Goal: Task Accomplishment & Management: Use online tool/utility

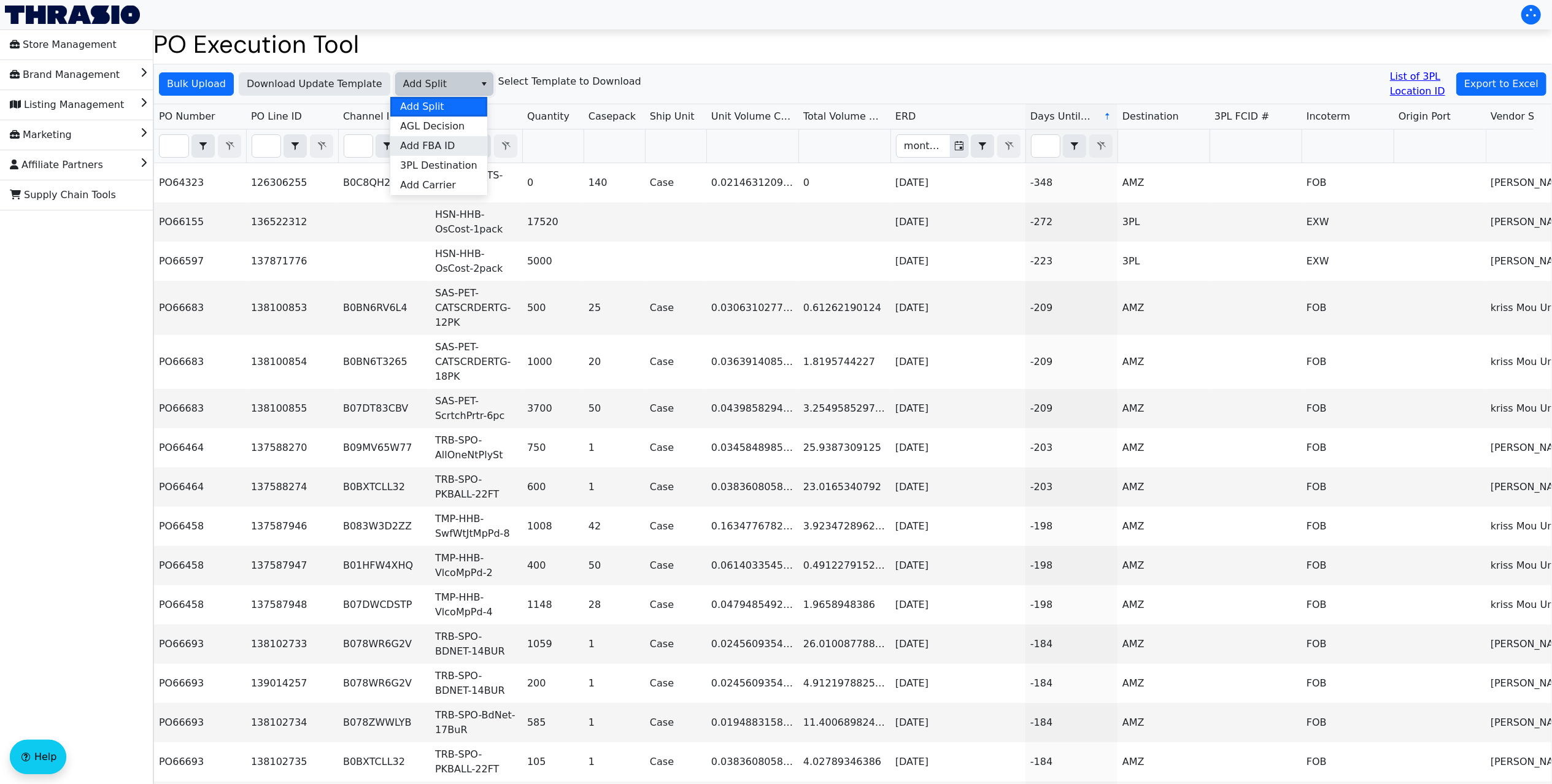
click at [445, 152] on span "Add FBA ID" at bounding box center [427, 146] width 55 height 15
click at [205, 83] on span "Bulk Upload" at bounding box center [196, 84] width 59 height 15
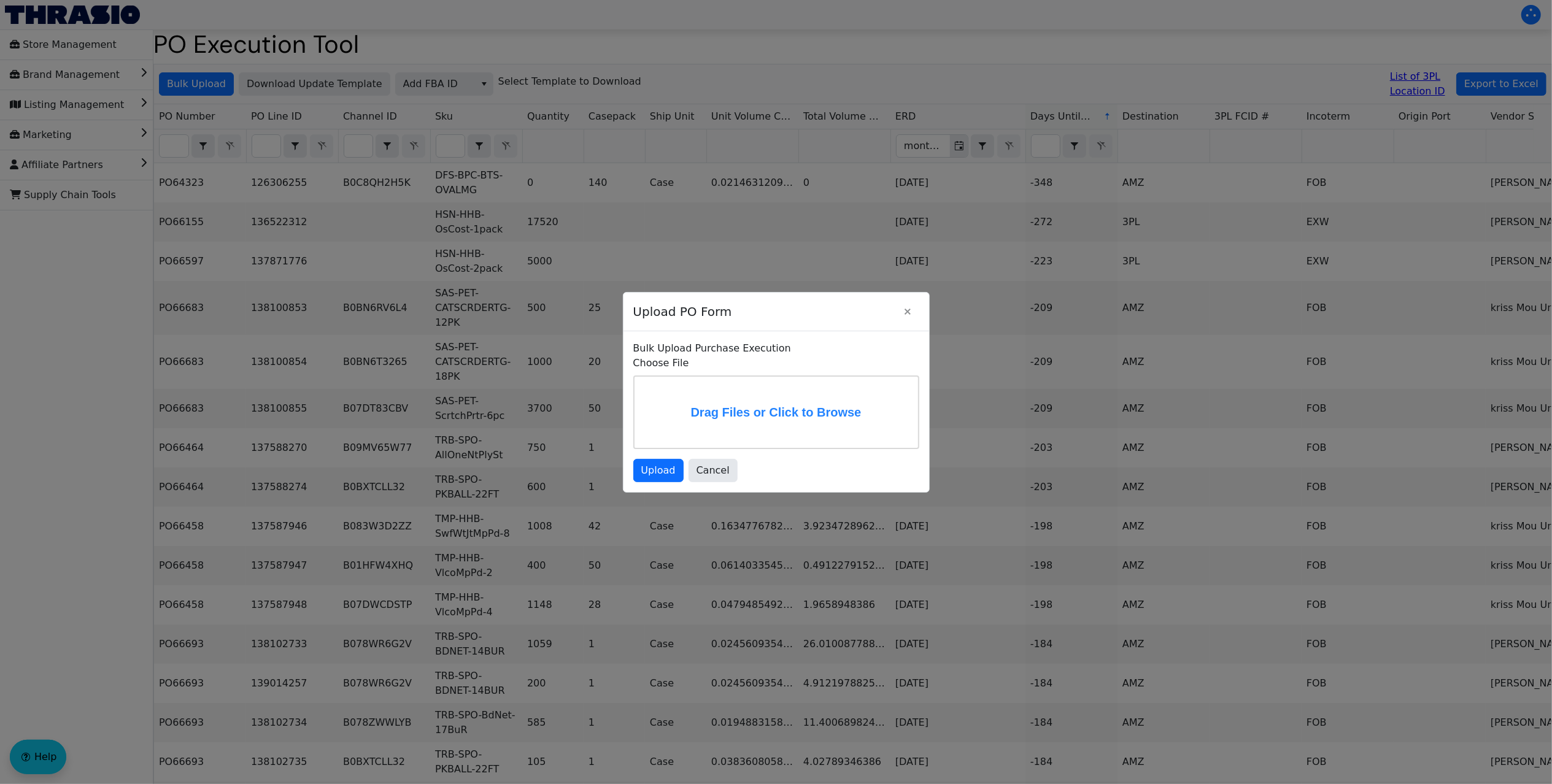
click at [720, 390] on label "Drag Files or Click to Browse" at bounding box center [776, 412] width 283 height 71
click at [0, 0] on input "Drag Files or Click to Browse" at bounding box center [0, 0] width 0 height 0
click at [666, 479] on span "Upload" at bounding box center [658, 472] width 34 height 15
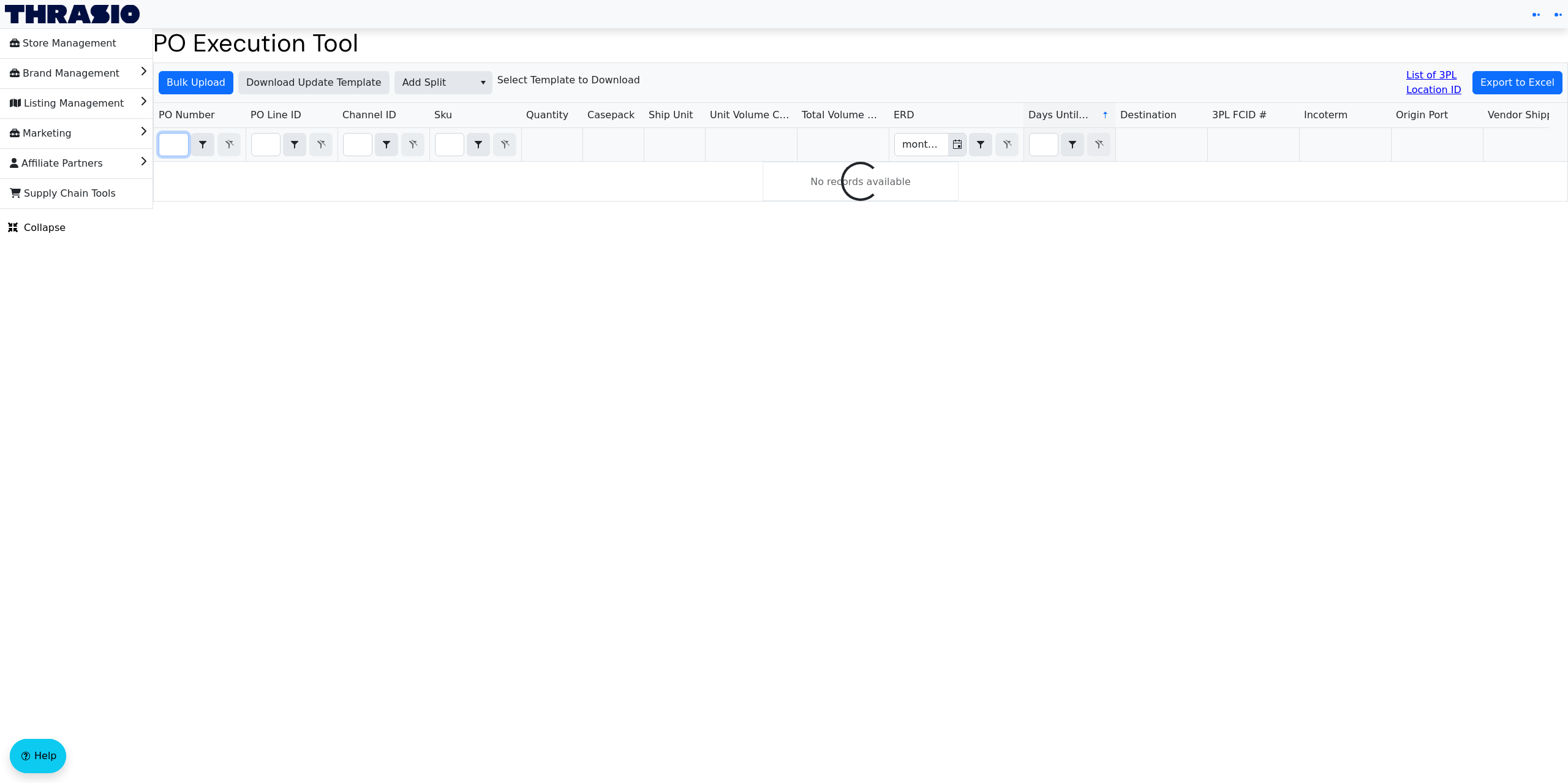
click at [179, 139] on input "Filter" at bounding box center [174, 145] width 29 height 22
type input "PO67195"
